Goal: Navigation & Orientation: Find specific page/section

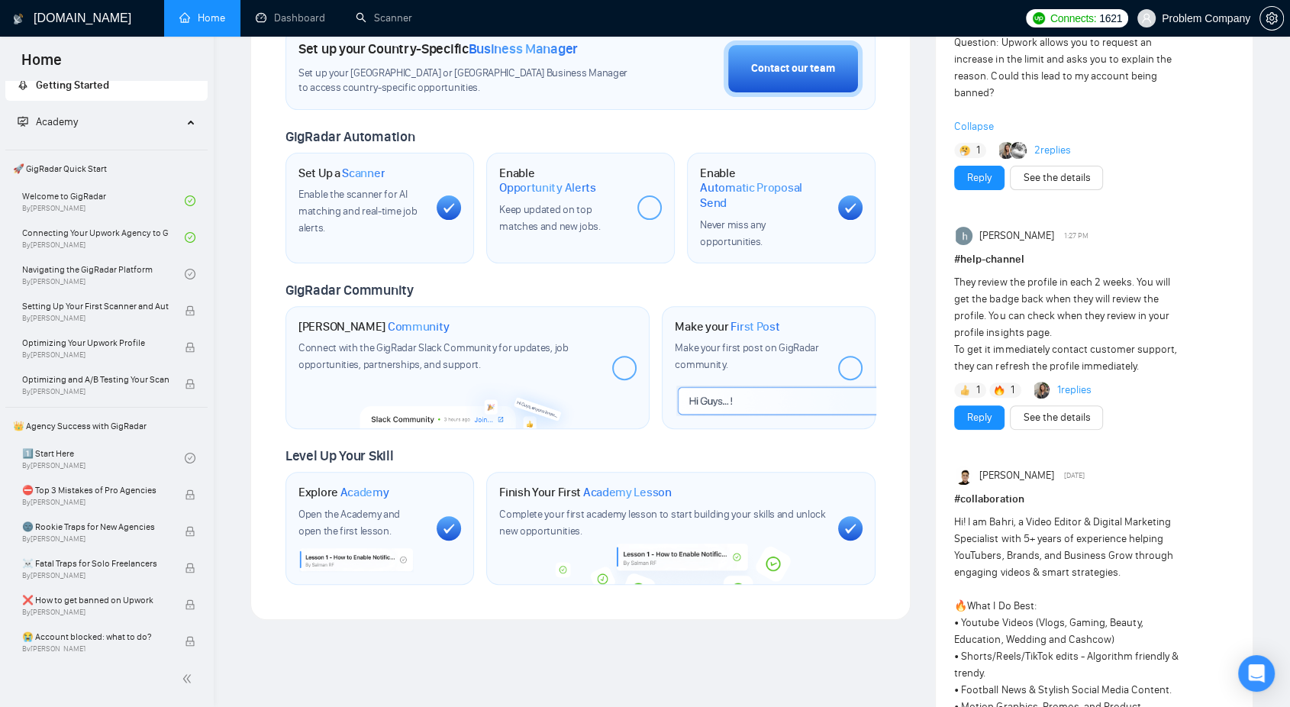
scroll to position [409, 0]
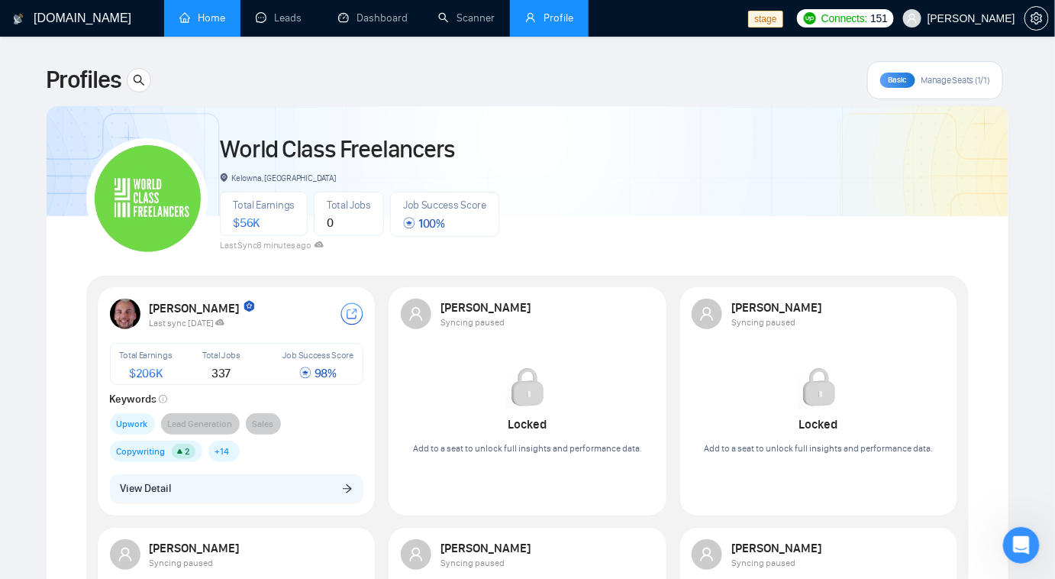
click at [215, 11] on link "Home" at bounding box center [202, 17] width 46 height 13
